Goal: Task Accomplishment & Management: Manage account settings

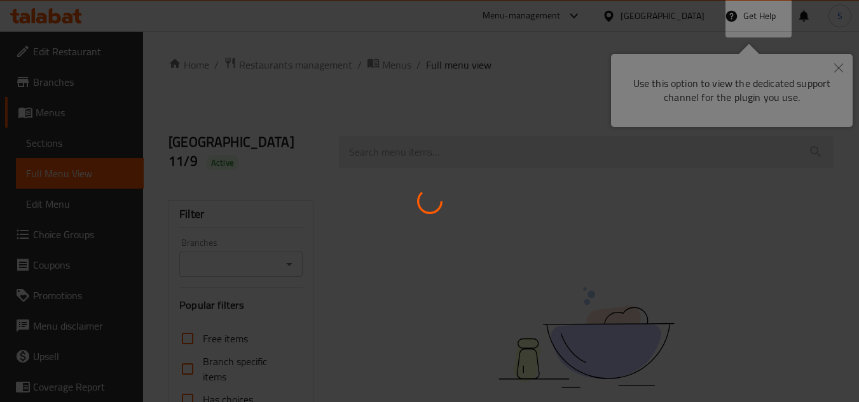
click at [842, 66] on div at bounding box center [429, 201] width 859 height 402
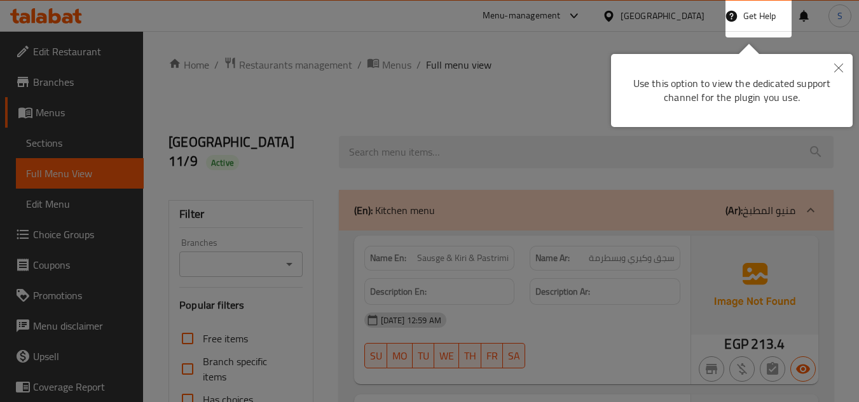
click at [839, 58] on button "Close" at bounding box center [838, 68] width 28 height 29
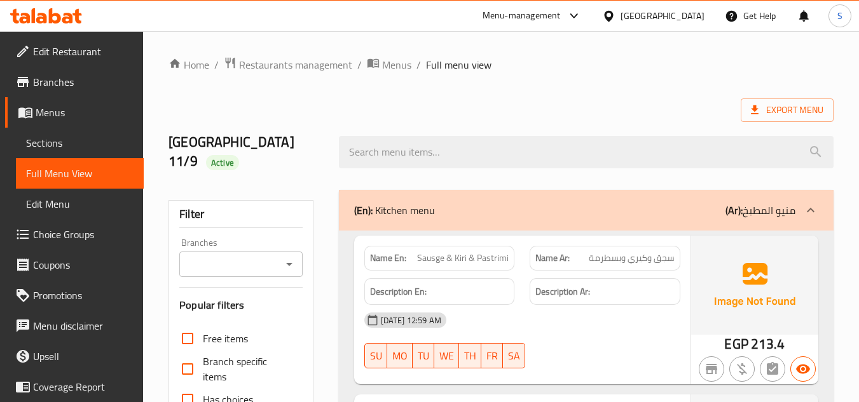
click at [693, 11] on div "Egypt" at bounding box center [662, 16] width 84 height 14
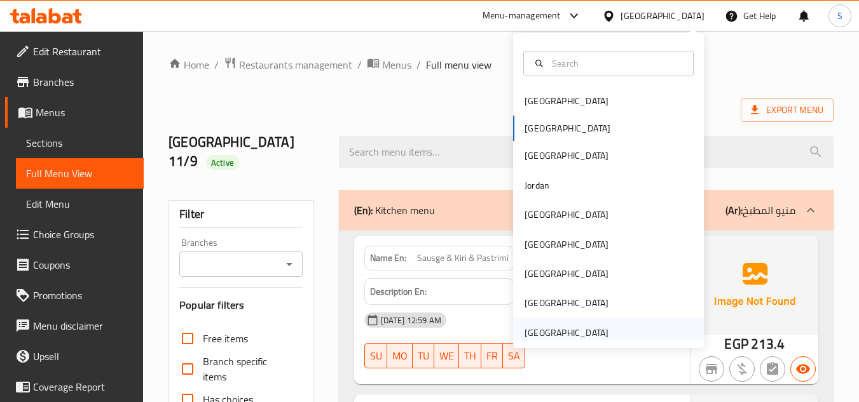
click at [534, 332] on div "[GEOGRAPHIC_DATA]" at bounding box center [566, 333] width 84 height 14
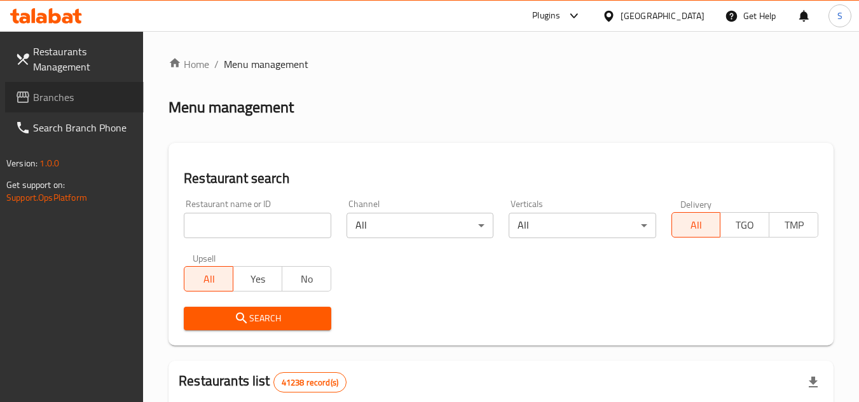
click at [57, 105] on span "Branches" at bounding box center [83, 97] width 100 height 15
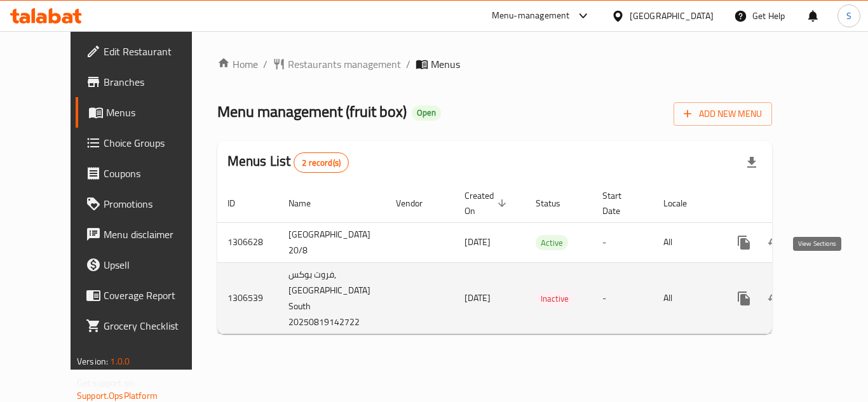
click at [828, 291] on icon "enhanced table" at bounding box center [835, 298] width 15 height 15
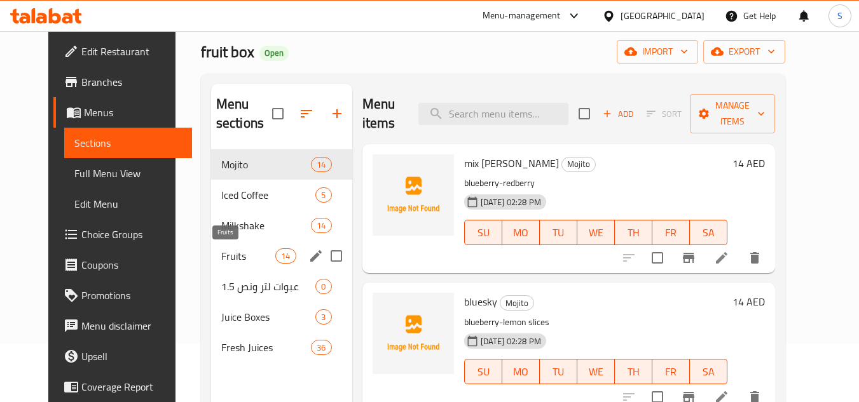
scroll to position [127, 0]
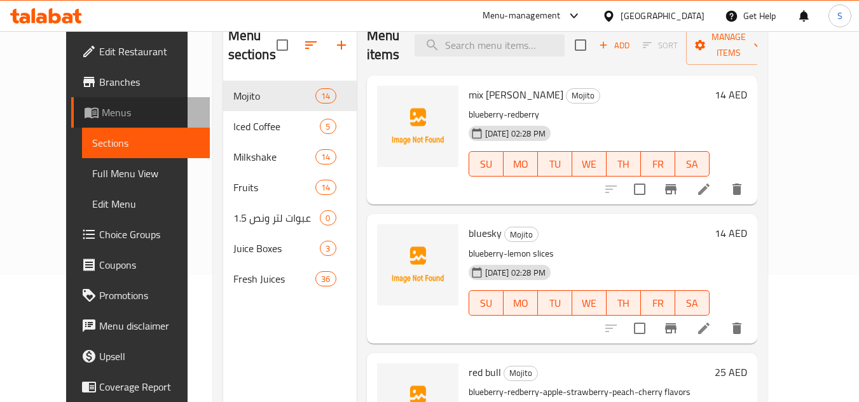
click at [102, 110] on span "Menus" at bounding box center [151, 112] width 98 height 15
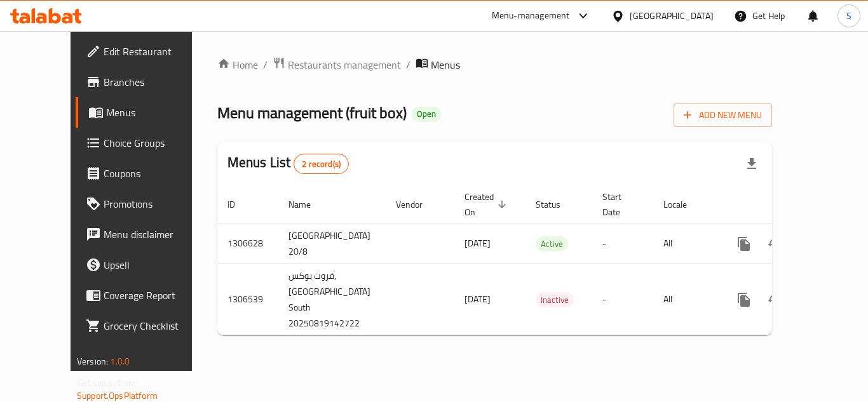
click at [597, 107] on div "Menu management ( fruit box ) Open Add New Menu" at bounding box center [494, 113] width 555 height 29
click at [534, 109] on div "Menu management ( fruit box ) Open Add New Menu" at bounding box center [494, 113] width 555 height 29
click at [37, 18] on icon at bounding box center [41, 18] width 11 height 11
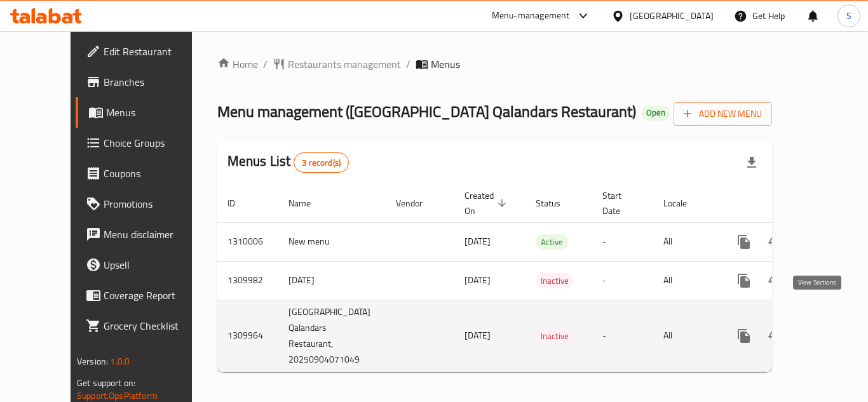
click at [830, 330] on icon "enhanced table" at bounding box center [835, 335] width 11 height 11
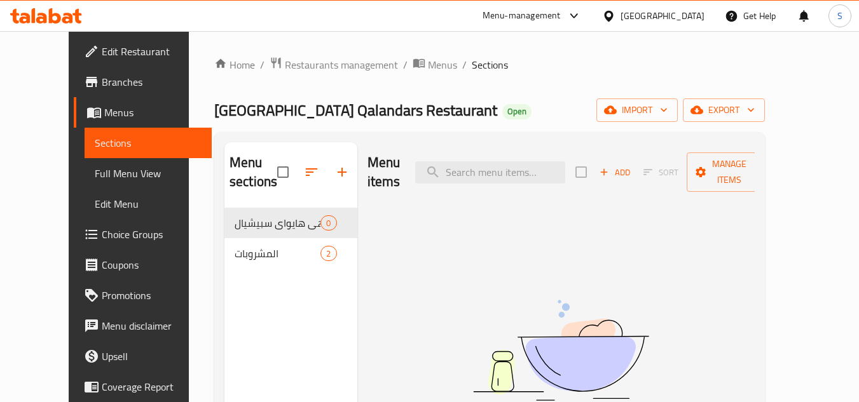
click at [95, 168] on span "Full Menu View" at bounding box center [148, 173] width 107 height 15
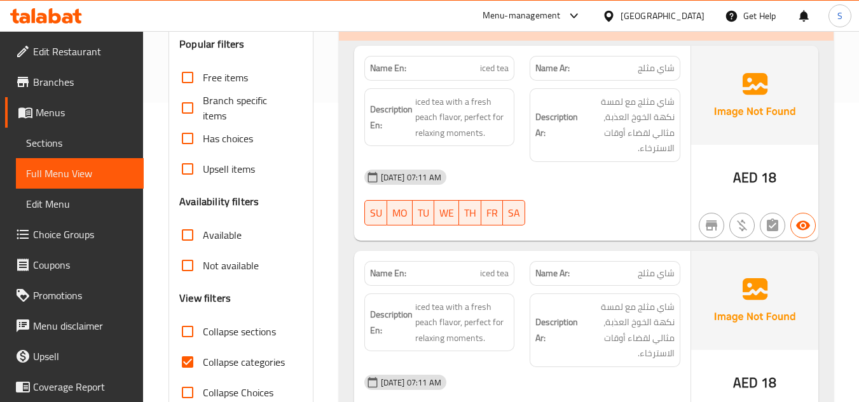
scroll to position [375, 0]
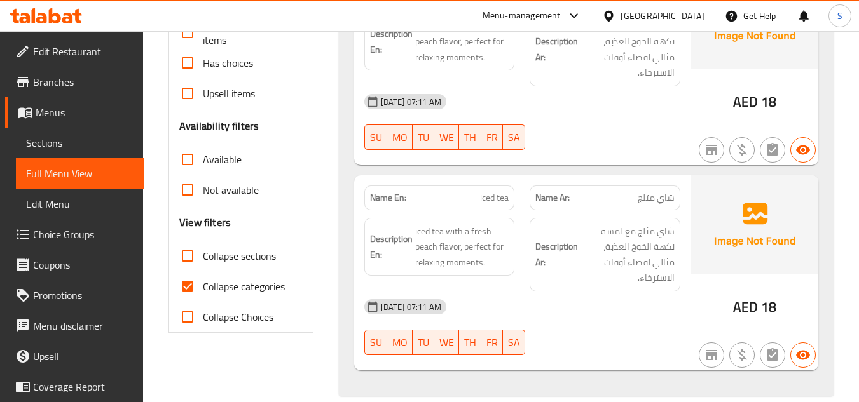
click at [205, 279] on span "Collapse categories" at bounding box center [244, 286] width 82 height 15
click at [203, 271] on input "Collapse categories" at bounding box center [187, 286] width 31 height 31
checkbox input "false"
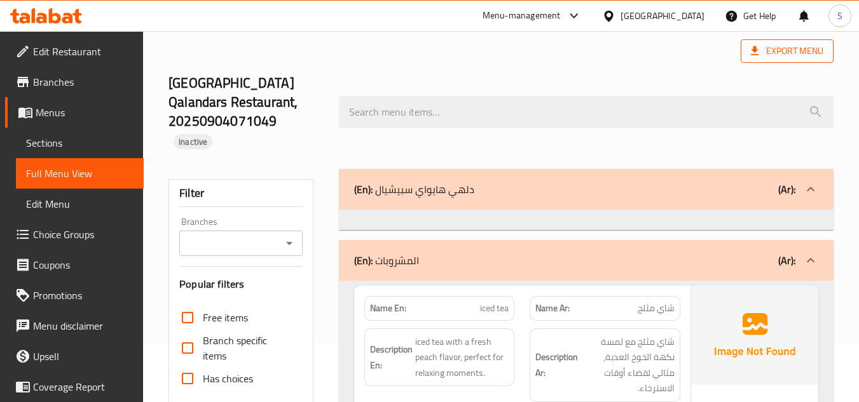
scroll to position [0, 0]
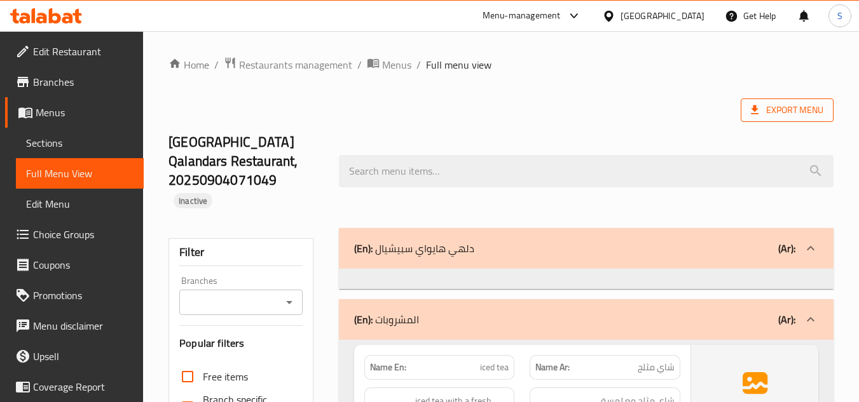
click at [801, 105] on span "Export Menu" at bounding box center [787, 110] width 72 height 16
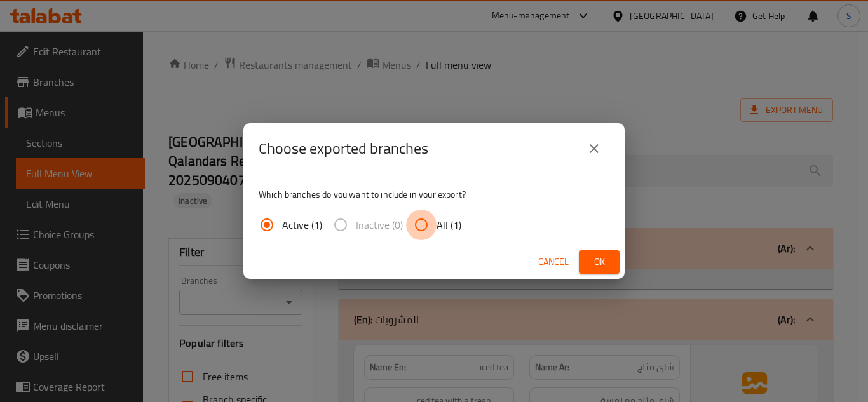
click at [428, 230] on input "All (1)" at bounding box center [421, 225] width 31 height 31
radio input "true"
click at [595, 243] on div "Which branches do you want to include in your export? Active (1) Inactive (0) A…" at bounding box center [433, 209] width 381 height 71
click at [608, 261] on span "Ok" at bounding box center [599, 262] width 20 height 16
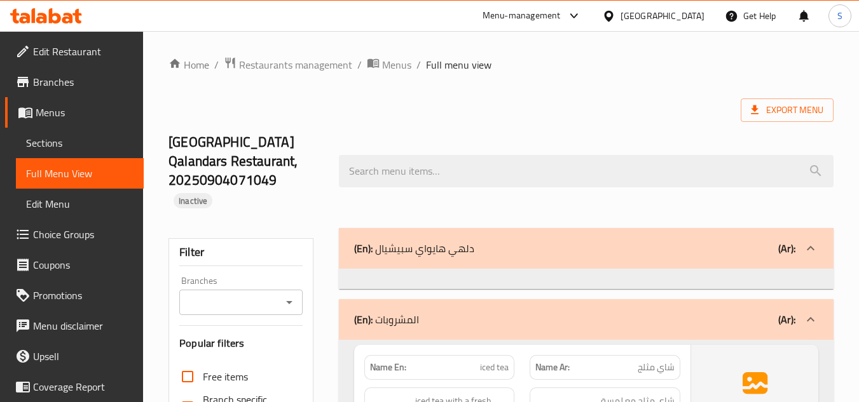
click at [57, 17] on icon at bounding box center [46, 15] width 72 height 15
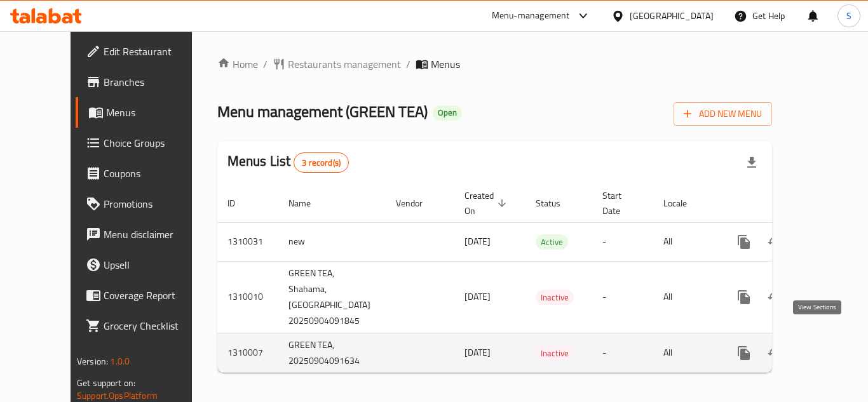
click at [828, 346] on icon "enhanced table" at bounding box center [835, 353] width 15 height 15
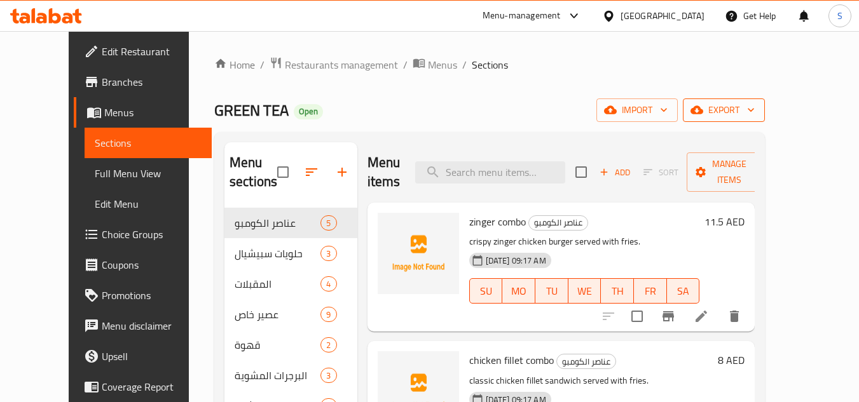
click at [754, 104] on span "export" at bounding box center [724, 110] width 62 height 16
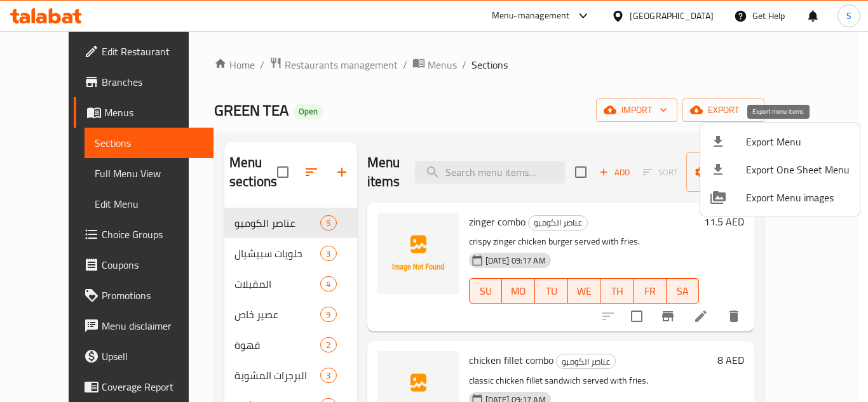
click at [742, 132] on li "Export Menu" at bounding box center [780, 142] width 160 height 28
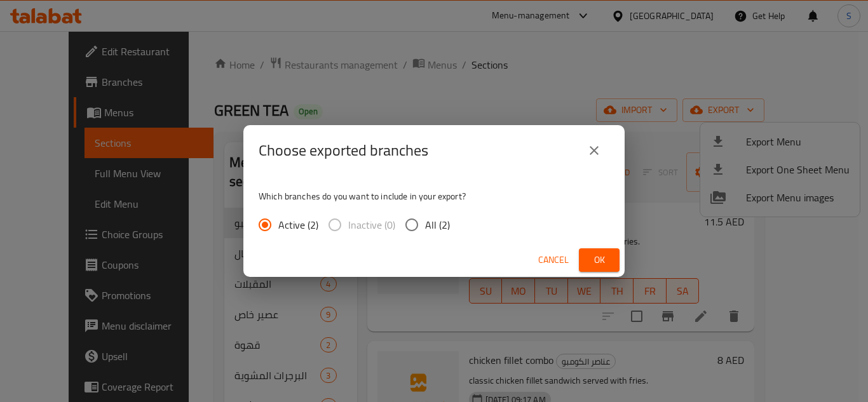
click at [421, 221] on input "All (2)" at bounding box center [411, 225] width 27 height 27
radio input "true"
click at [601, 256] on span "Ok" at bounding box center [599, 260] width 20 height 16
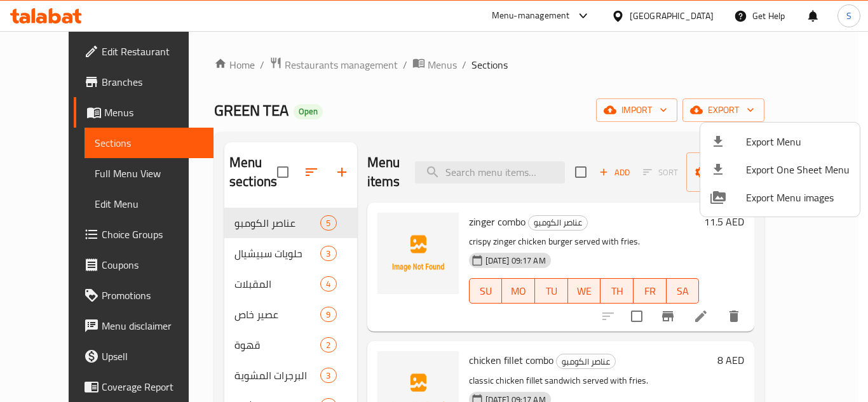
click at [82, 170] on div at bounding box center [434, 201] width 868 height 402
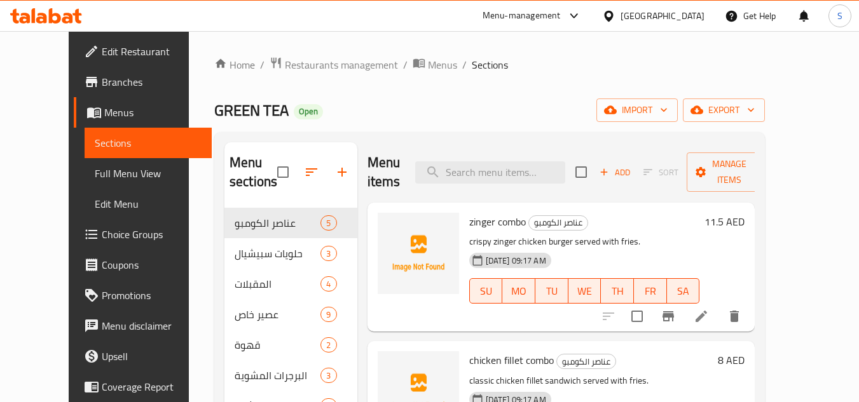
click at [95, 170] on span "Full Menu View" at bounding box center [148, 173] width 107 height 15
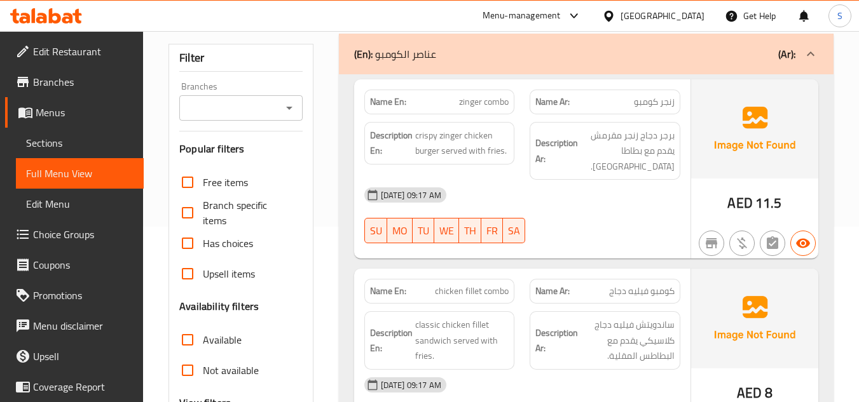
scroll to position [254, 0]
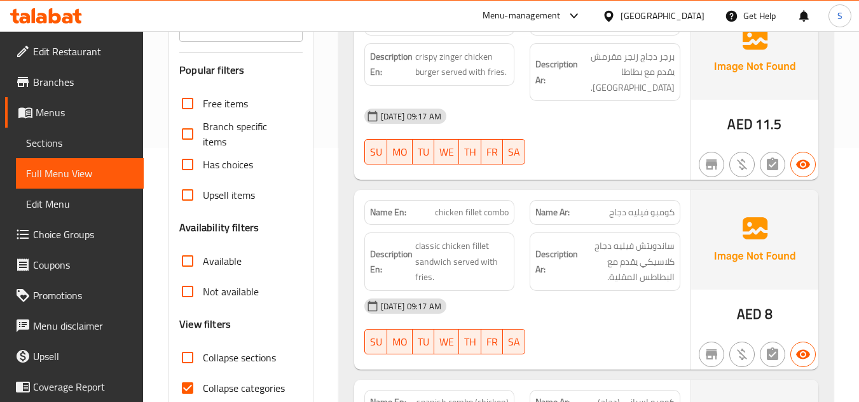
click at [187, 373] on input "Collapse categories" at bounding box center [187, 388] width 31 height 31
checkbox input "false"
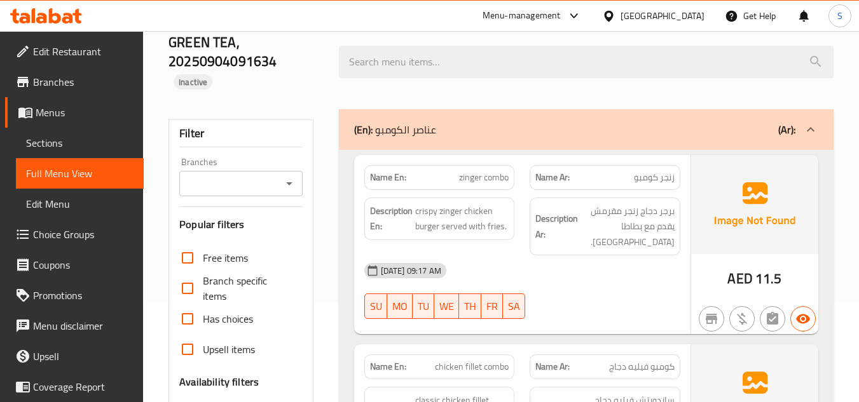
scroll to position [0, 0]
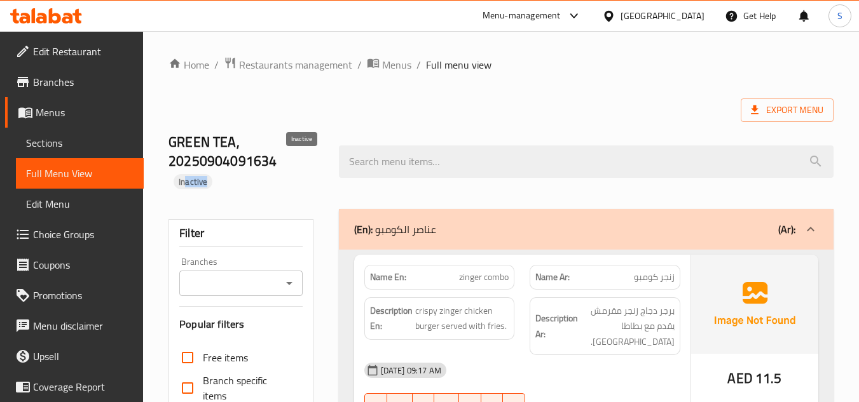
drag, startPoint x: 293, startPoint y: 165, endPoint x: 319, endPoint y: 167, distance: 26.2
click at [212, 176] on span "Inactive" at bounding box center [192, 182] width 39 height 12
copy span "active"
drag, startPoint x: 309, startPoint y: 119, endPoint x: 299, endPoint y: 114, distance: 11.1
click at [309, 119] on div "GREEN TEA, 20250904091634 Inactive" at bounding box center [246, 161] width 170 height 95
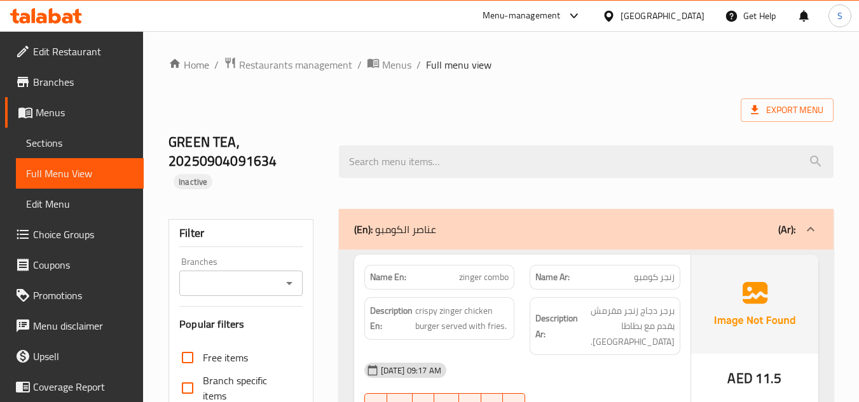
click at [533, 103] on div "Export Menu" at bounding box center [500, 111] width 665 height 24
